Goal: Task Accomplishment & Management: Manage account settings

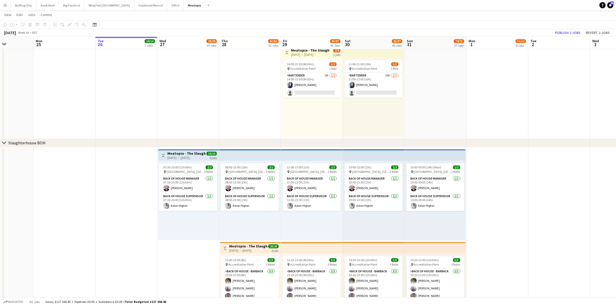
scroll to position [1424, 0]
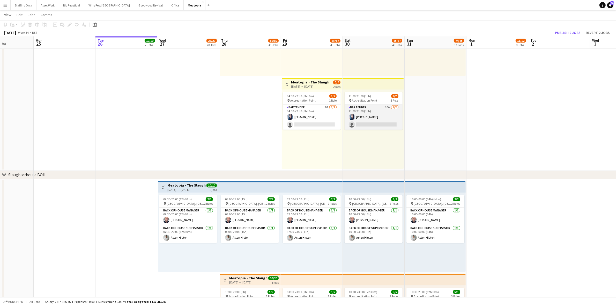
click at [376, 106] on app-card-role "Bartender 10A [DATE] 11:00-21:00 (10h) [PERSON_NAME] single-neutral-actions" at bounding box center [374, 116] width 58 height 25
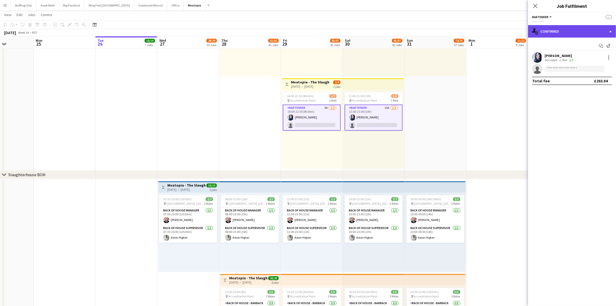
click at [552, 34] on div "single-neutral-actions-check-2 Confirmed" at bounding box center [572, 31] width 88 height 12
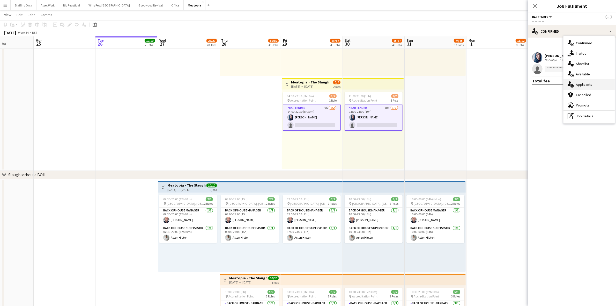
click at [592, 85] on div "single-neutral-actions-information Applicants" at bounding box center [589, 84] width 51 height 10
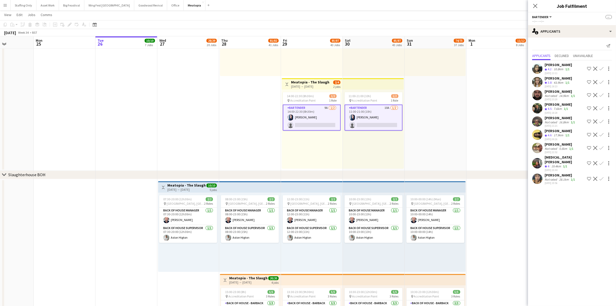
click at [602, 134] on app-icon "Confirm" at bounding box center [602, 135] width 4 height 4
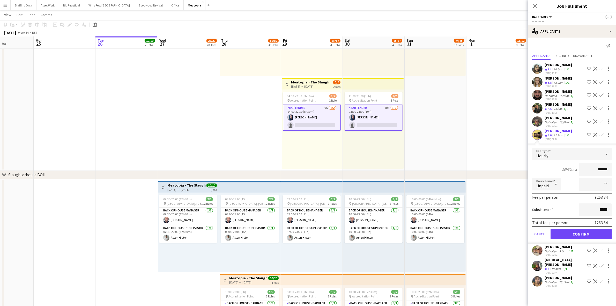
click at [538, 260] on app-user-avatar at bounding box center [537, 265] width 10 height 10
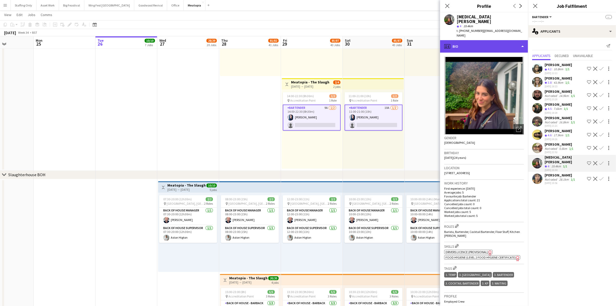
click at [482, 40] on div "profile Bio" at bounding box center [484, 46] width 88 height 12
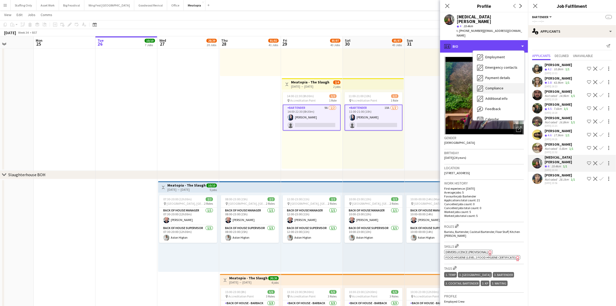
scroll to position [32, 0]
click at [497, 106] on span "Feedback" at bounding box center [494, 108] width 16 height 5
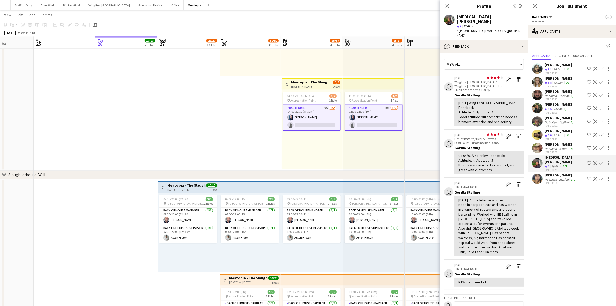
click at [603, 161] on app-icon "Confirm" at bounding box center [602, 163] width 4 height 4
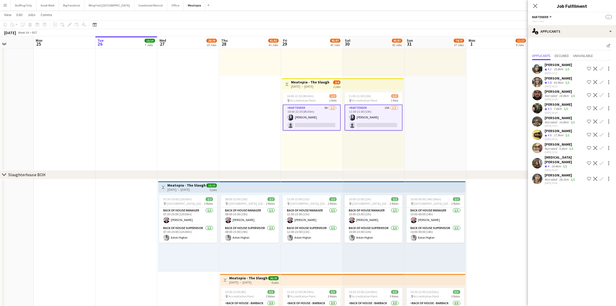
click at [603, 161] on app-icon "Confirm" at bounding box center [602, 163] width 4 height 4
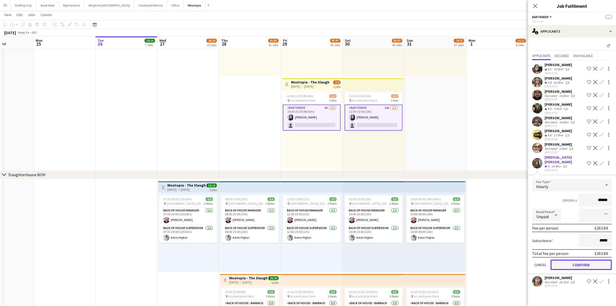
click at [591, 259] on button "Confirm" at bounding box center [581, 264] width 61 height 10
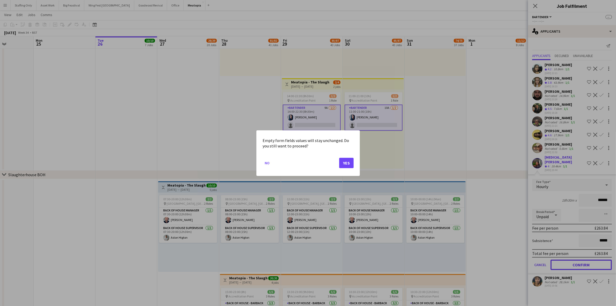
scroll to position [0, 0]
click at [346, 162] on button "Yes" at bounding box center [346, 162] width 14 height 10
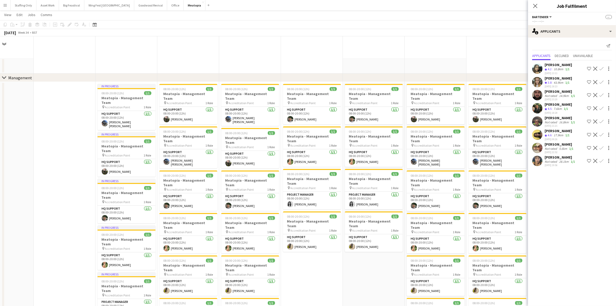
scroll to position [1424, 0]
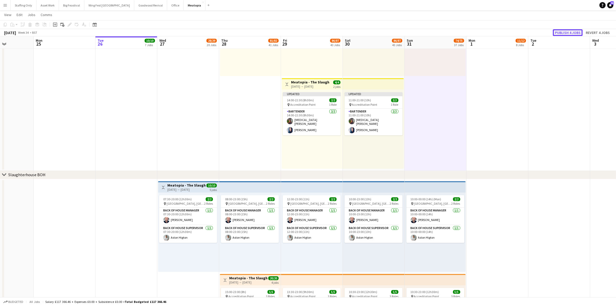
click at [567, 33] on button "Publish 4 jobs" at bounding box center [568, 32] width 30 height 7
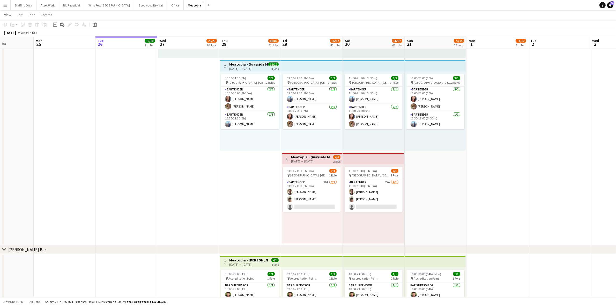
scroll to position [3171, 0]
click at [385, 190] on app-card-role "Bartender 27A [DATE] 11:00-21:30 (10h30m) [PERSON_NAME] [PERSON_NAME] single-ne…" at bounding box center [374, 196] width 58 height 33
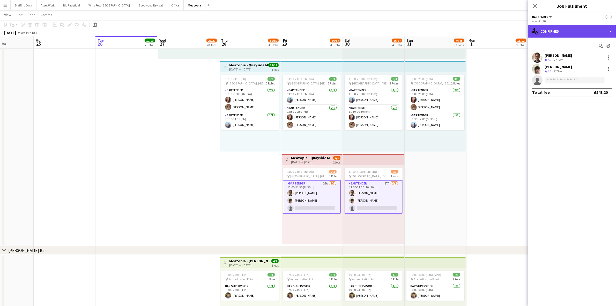
click at [572, 32] on div "single-neutral-actions-check-2 Confirmed" at bounding box center [572, 31] width 88 height 12
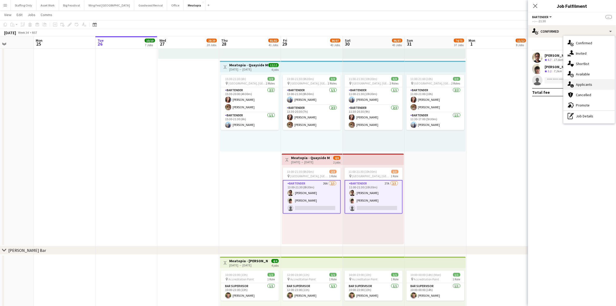
click at [594, 85] on div "single-neutral-actions-information Applicants" at bounding box center [589, 84] width 51 height 10
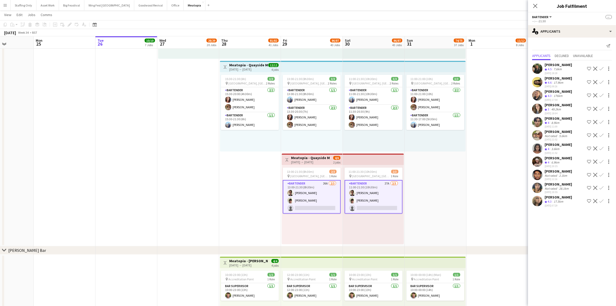
click at [537, 193] on app-user-avatar at bounding box center [537, 187] width 10 height 10
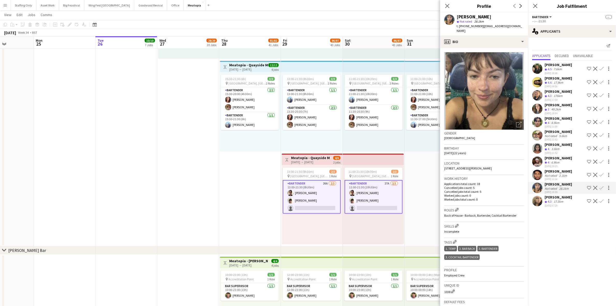
click at [538, 68] on app-user-avatar at bounding box center [537, 68] width 10 height 10
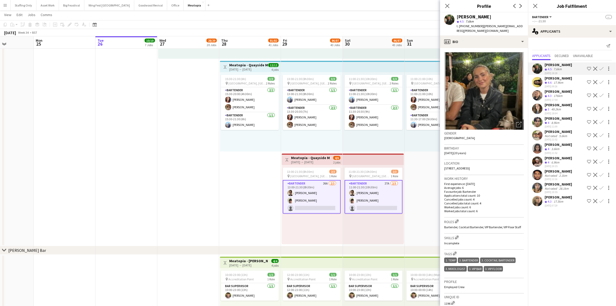
click at [600, 68] on app-icon "Confirm" at bounding box center [602, 69] width 4 height 4
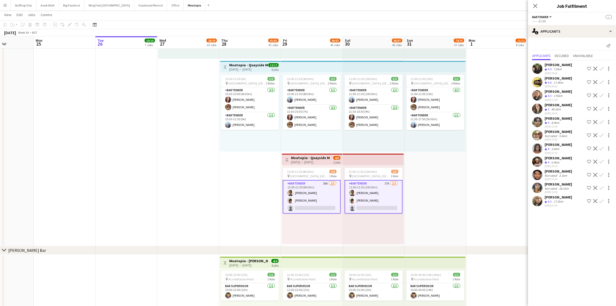
click at [601, 69] on app-icon "Confirm" at bounding box center [602, 69] width 4 height 4
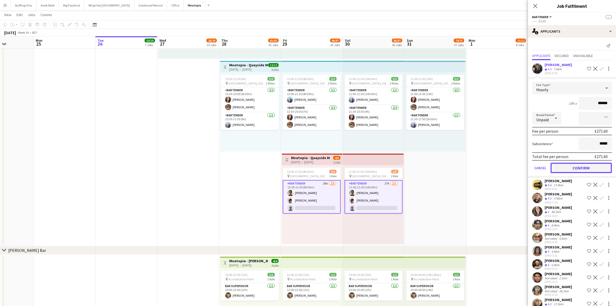
click at [577, 166] on button "Confirm" at bounding box center [581, 168] width 61 height 10
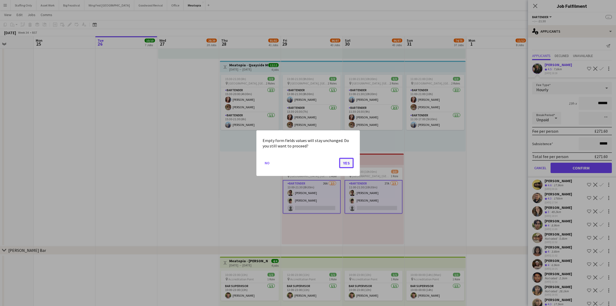
click at [347, 164] on button "Yes" at bounding box center [346, 162] width 14 height 10
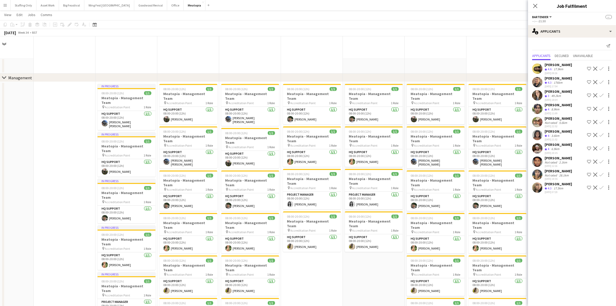
scroll to position [3171, 0]
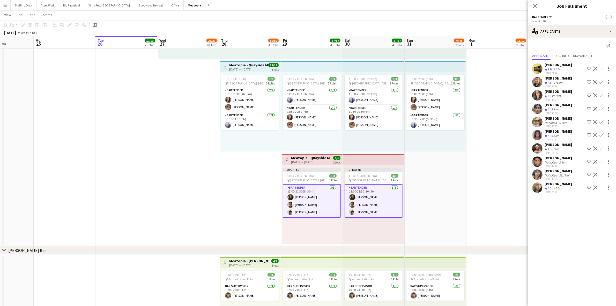
click at [384, 199] on app-card-role "Bartender [DATE] 11:00-21:30 (10h30m) [PERSON_NAME] [PERSON_NAME] [PERSON_NAME]" at bounding box center [374, 201] width 58 height 34
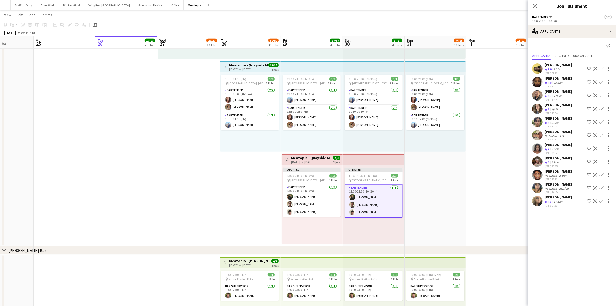
click at [460, 207] on app-date-cell "10:00-00:00 (14h) (Mon) 1/1 pin [GEOGRAPHIC_DATA], [GEOGRAPHIC_DATA], [GEOGRAPH…" at bounding box center [436, 106] width 62 height 280
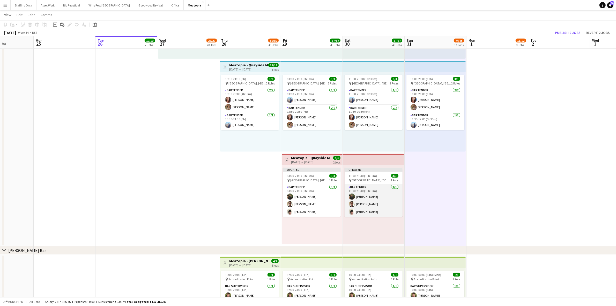
click at [391, 205] on app-card-role "Bartender [DATE] 11:00-21:30 (10h30m) [PERSON_NAME] [PERSON_NAME] [PERSON_NAME]" at bounding box center [374, 200] width 58 height 33
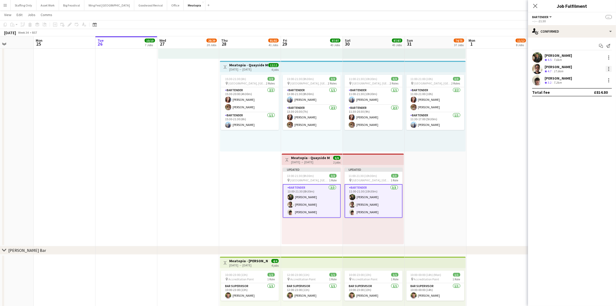
click at [610, 68] on div at bounding box center [609, 69] width 6 height 6
click at [537, 66] on div at bounding box center [308, 153] width 616 height 306
click at [538, 71] on app-user-avatar at bounding box center [537, 69] width 10 height 10
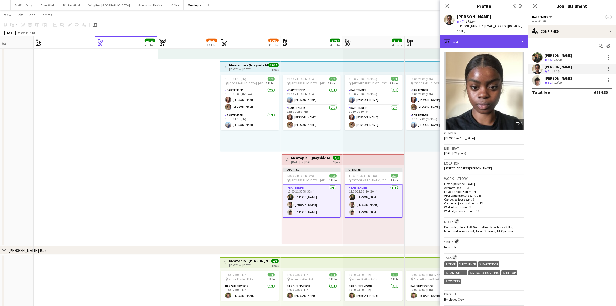
click at [482, 43] on div "profile Bio" at bounding box center [484, 41] width 88 height 12
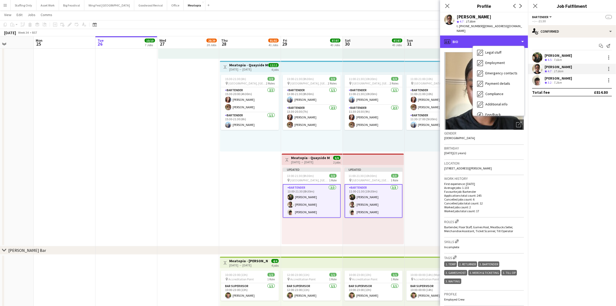
scroll to position [38, 0]
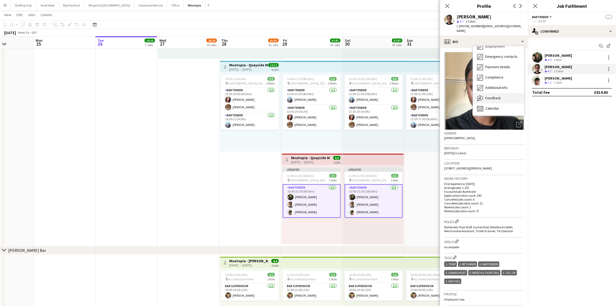
click at [497, 98] on span "Feedback" at bounding box center [494, 98] width 16 height 5
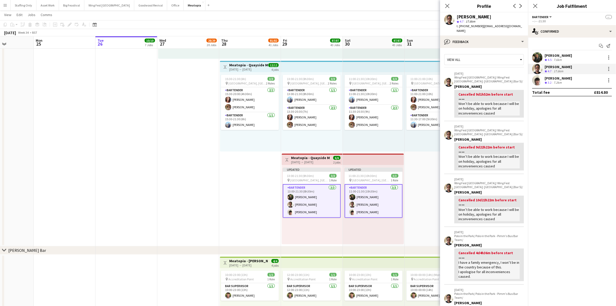
click at [474, 56] on div "View all" at bounding box center [482, 60] width 74 height 10
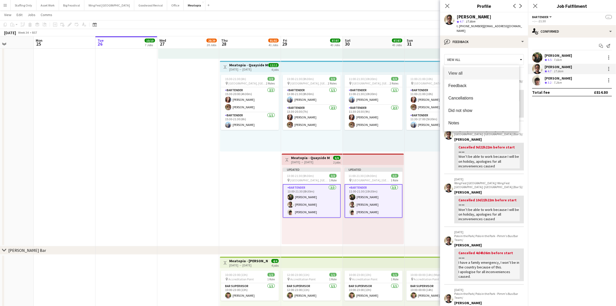
click at [476, 51] on div at bounding box center [308, 153] width 616 height 306
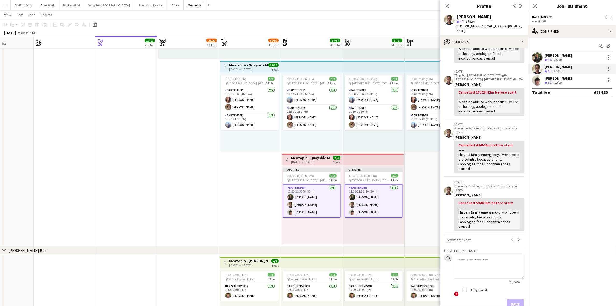
scroll to position [129, 0]
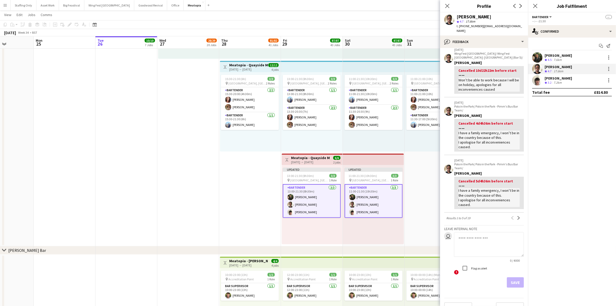
click at [482, 239] on textarea at bounding box center [489, 244] width 70 height 25
type textarea "**********"
click at [512, 277] on button "Save" at bounding box center [515, 282] width 17 height 10
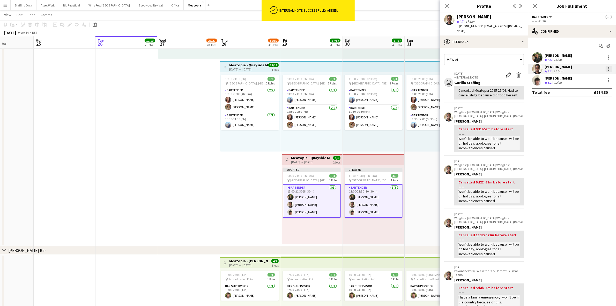
click at [609, 71] on div at bounding box center [609, 69] width 6 height 6
click at [591, 116] on span "Remove" at bounding box center [584, 117] width 16 height 4
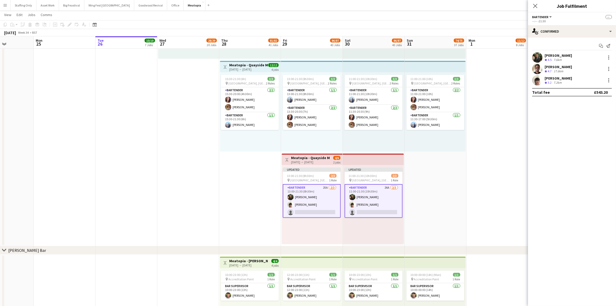
click at [307, 160] on div "[DATE] → [DATE]" at bounding box center [310, 162] width 39 height 4
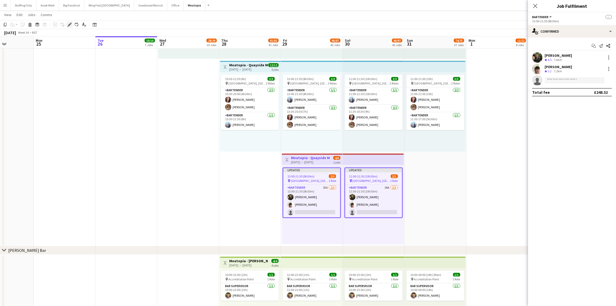
click at [69, 24] on icon at bounding box center [69, 24] width 3 height 3
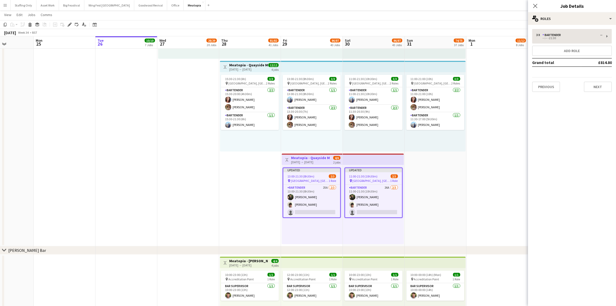
drag, startPoint x: 552, startPoint y: 43, endPoint x: 553, endPoint y: 39, distance: 4.7
click at [552, 43] on div "3 x Bartender -- --:-- -21:30 Add role Grand total £814.80 Previous Next" at bounding box center [572, 60] width 88 height 63
click at [553, 39] on div "--:-- -21:30" at bounding box center [570, 38] width 66 height 3
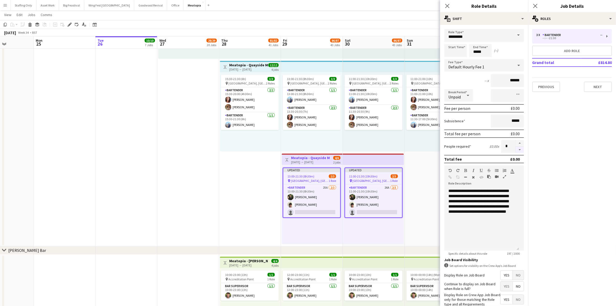
click at [516, 149] on button "button" at bounding box center [520, 150] width 8 height 6
type input "*"
click at [535, 6] on icon at bounding box center [535, 5] width 5 height 5
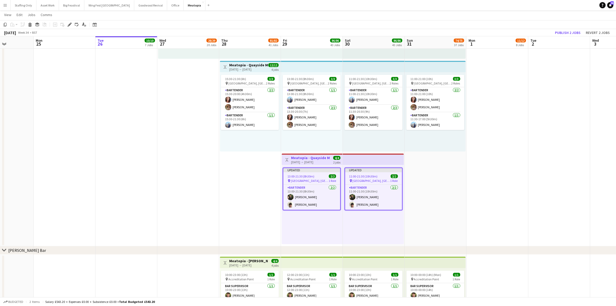
click at [492, 148] on app-date-cell at bounding box center [498, 106] width 62 height 280
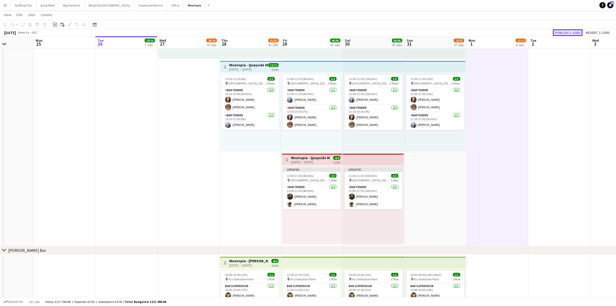
click at [562, 32] on button "Publish 2 jobs" at bounding box center [568, 32] width 30 height 7
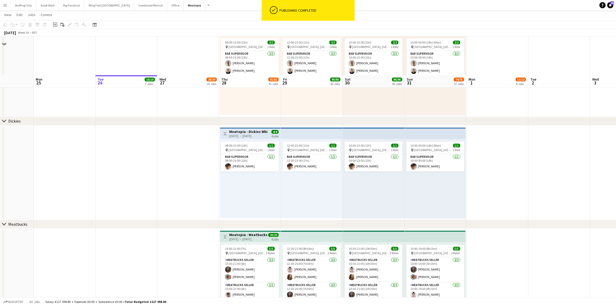
scroll to position [4098, 0]
